Goal: Information Seeking & Learning: Compare options

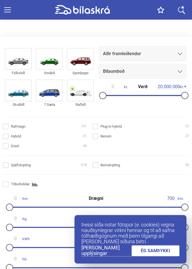
click at [84, 71] on div "Sportjeppi" at bounding box center [80, 73] width 27 height 6
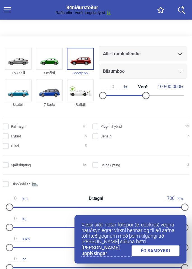
type input "10.000.000"
click at [10, 128] on input "Rafmagn 29" at bounding box center [46, 127] width 84 height 6
checkbox input "true"
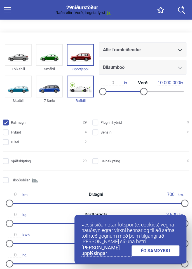
click at [159, 257] on link "ÉG SAMÞYKKI" at bounding box center [156, 251] width 48 height 11
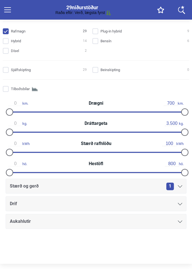
scroll to position [95, 0]
click at [181, 203] on icon at bounding box center [180, 204] width 4 height 3
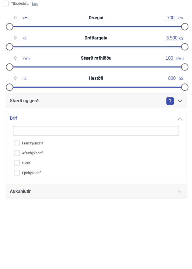
scroll to position [132, 0]
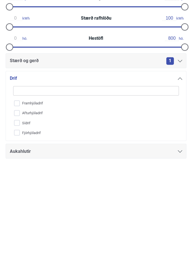
click at [17, 225] on input "Fjórhjóladrif" at bounding box center [92, 223] width 167 height 10
checkbox input "true"
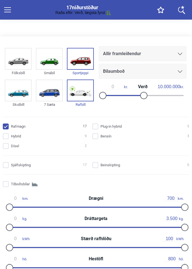
click at [86, 11] on span "Raða eftir: Verð, lægsta fyrst" at bounding box center [81, 12] width 50 height 5
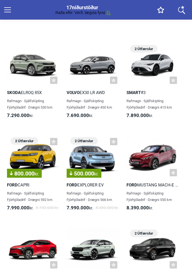
scroll to position [407, 0]
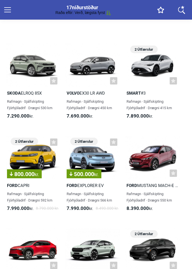
click at [36, 161] on div "800.000 kr." at bounding box center [33, 158] width 55 height 44
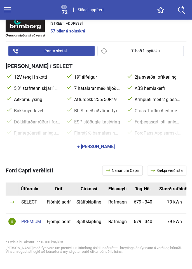
scroll to position [327, 0]
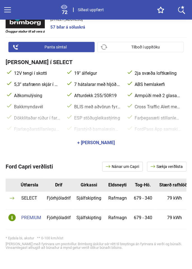
click at [100, 142] on div "+ [PERSON_NAME]" at bounding box center [96, 142] width 38 height 4
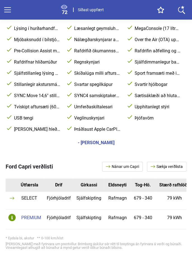
scroll to position [474, 0]
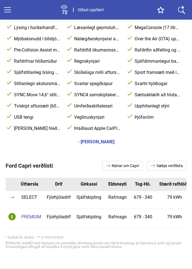
click at [124, 217] on td "Rafmagn" at bounding box center [117, 219] width 27 height 20
click at [68, 220] on td "Fjórhjóladrif" at bounding box center [59, 219] width 30 height 20
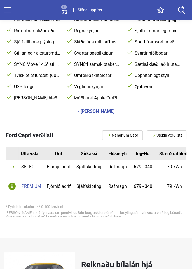
scroll to position [501, 0]
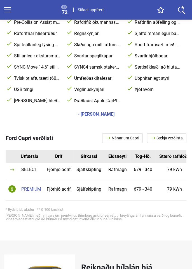
click at [170, 139] on link "Sækja verðlista" at bounding box center [167, 138] width 40 height 10
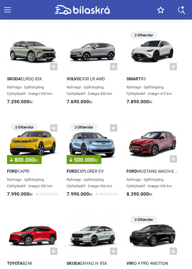
checkbox input "true"
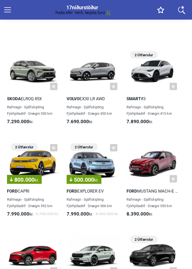
scroll to position [347, 0]
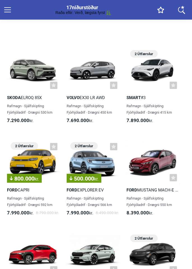
click at [96, 178] on span "500.000 kr." at bounding box center [84, 179] width 29 height 6
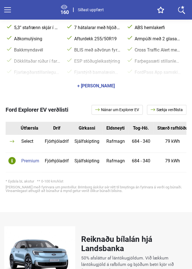
scroll to position [384, 0]
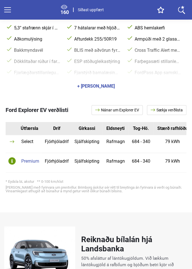
click at [134, 163] on td "684 - 340" at bounding box center [141, 163] width 24 height 20
click at [112, 160] on td "Rafmagn" at bounding box center [115, 163] width 27 height 20
click at [37, 162] on div "Premium" at bounding box center [30, 161] width 18 height 4
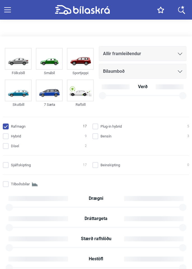
checkbox input "true"
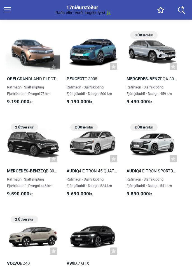
scroll to position [642, 0]
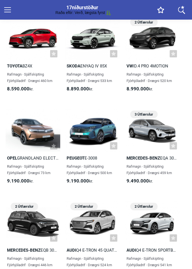
click at [91, 140] on div at bounding box center [92, 131] width 55 height 44
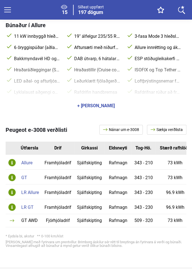
scroll to position [474, 0]
click at [33, 206] on div "LR GT" at bounding box center [30, 207] width 18 height 4
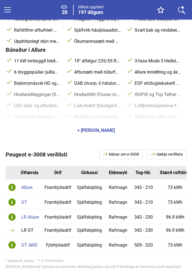
scroll to position [401, 0]
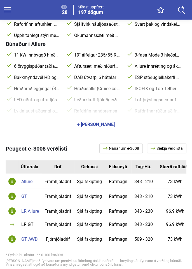
click at [173, 149] on link "Sækja verðlista" at bounding box center [167, 149] width 40 height 10
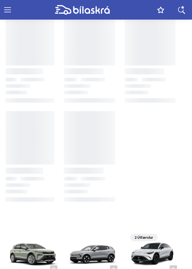
checkbox input "true"
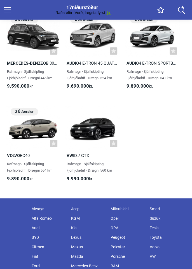
scroll to position [751, 0]
